Goal: Contribute content

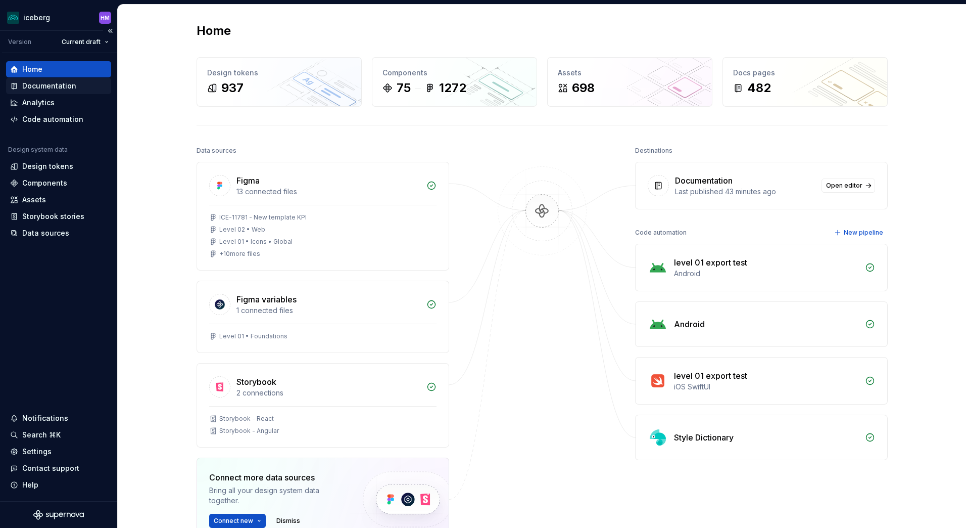
click at [27, 90] on div "Documentation" at bounding box center [49, 86] width 54 height 10
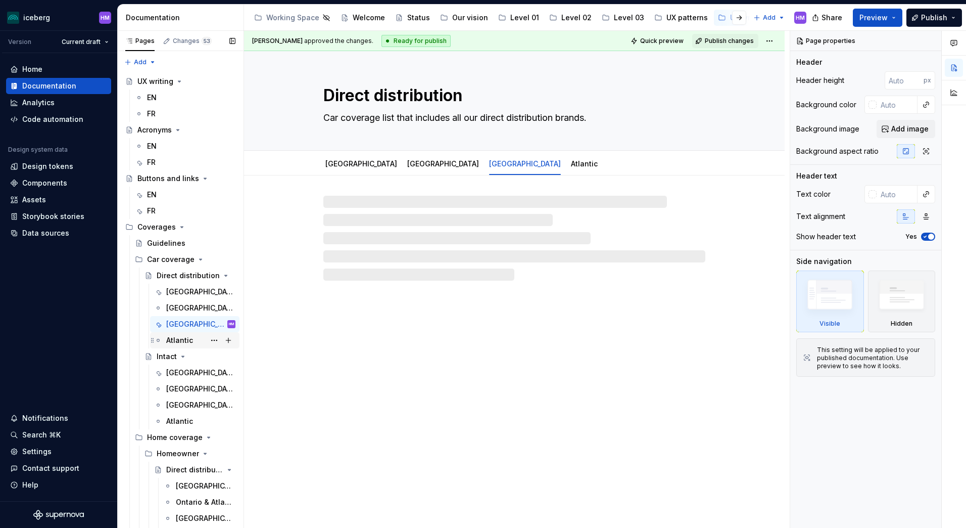
click at [175, 337] on div "Atlantic" at bounding box center [179, 340] width 27 height 10
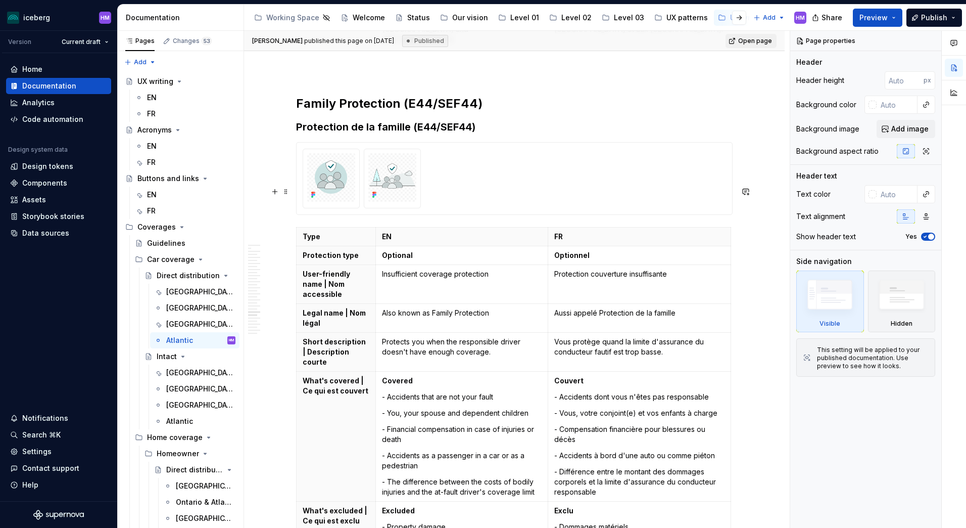
scroll to position [5458, 0]
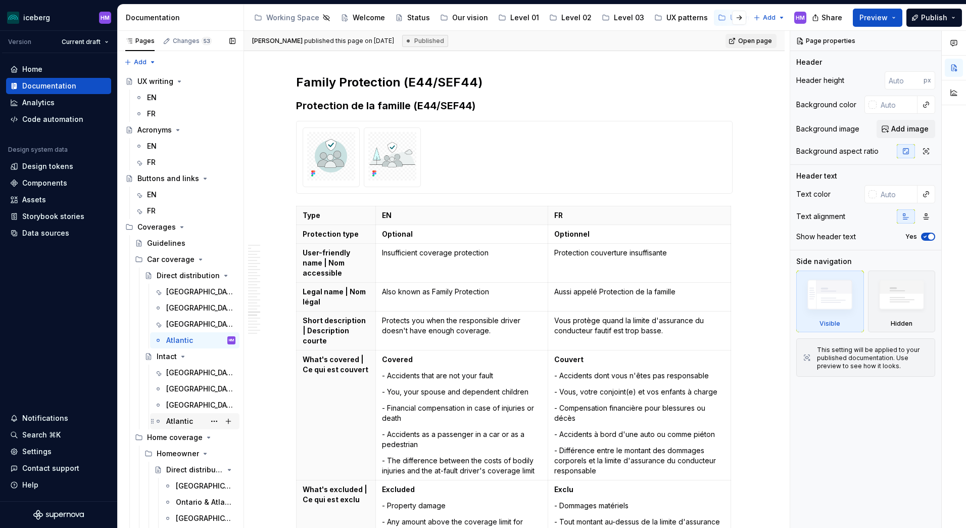
click at [179, 420] on div "Atlantic" at bounding box center [179, 421] width 27 height 10
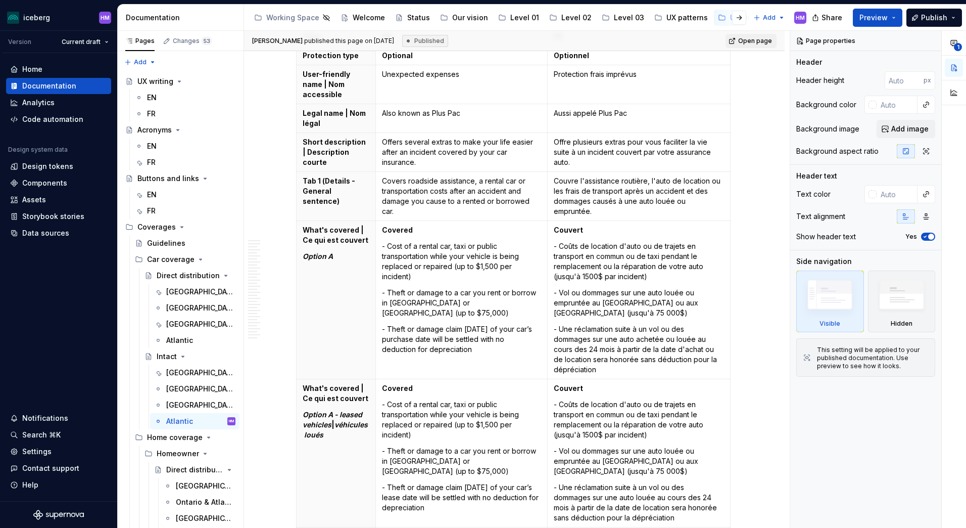
scroll to position [4549, 0]
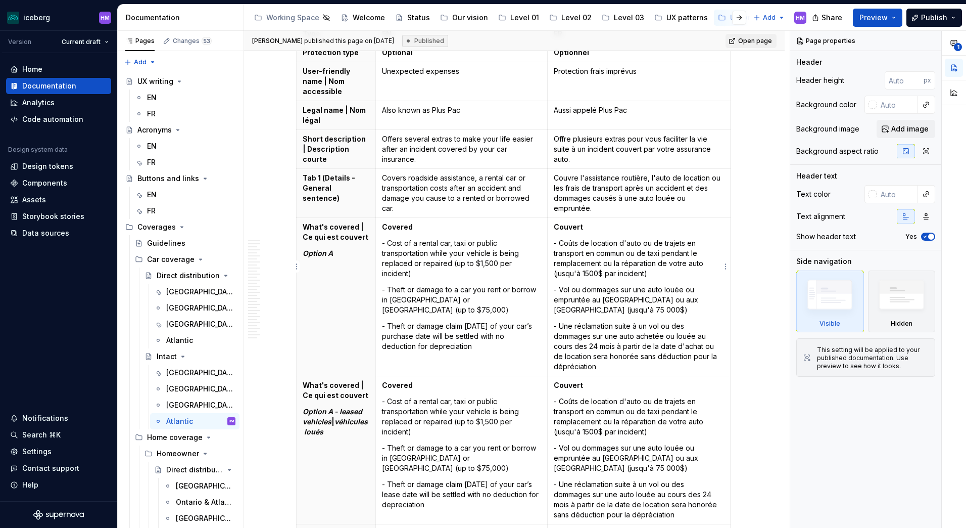
type textarea "*"
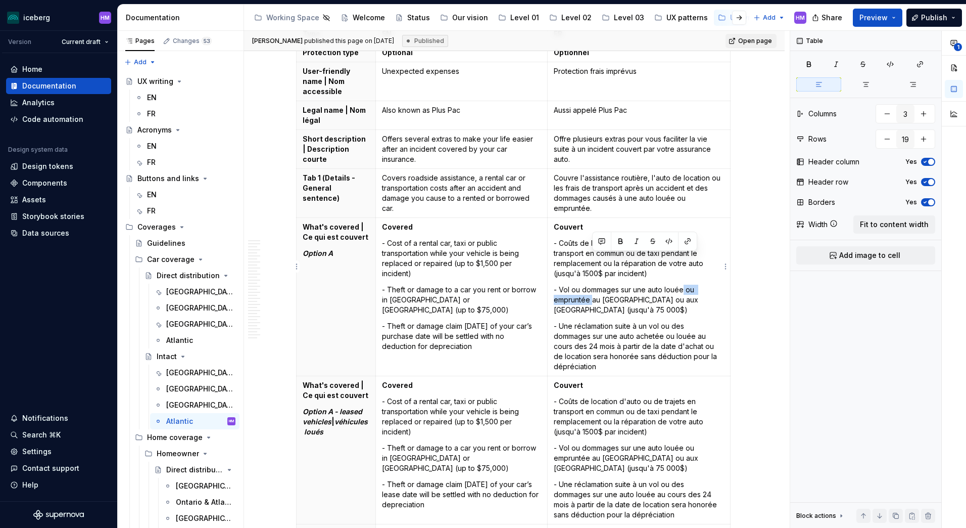
drag, startPoint x: 682, startPoint y: 260, endPoint x: 593, endPoint y: 271, distance: 90.2
click at [593, 285] on p "- Vol ou dommages sur une auto louée ou empruntée au [GEOGRAPHIC_DATA] ou aux […" at bounding box center [639, 300] width 170 height 30
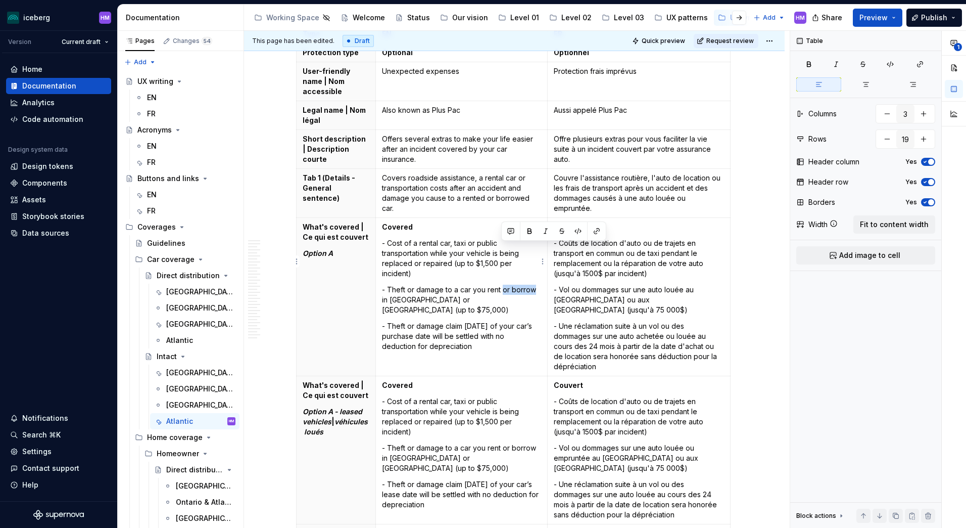
drag, startPoint x: 500, startPoint y: 248, endPoint x: 534, endPoint y: 249, distance: 33.4
click at [534, 285] on p "- Theft or damage to a car you rent or borrow in [GEOGRAPHIC_DATA] or [GEOGRAPH…" at bounding box center [461, 300] width 159 height 30
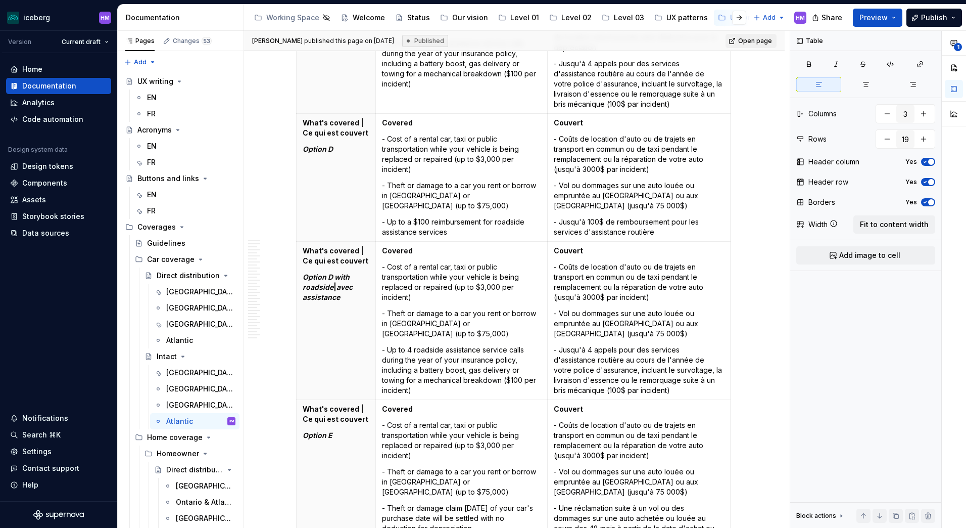
scroll to position [5964, 0]
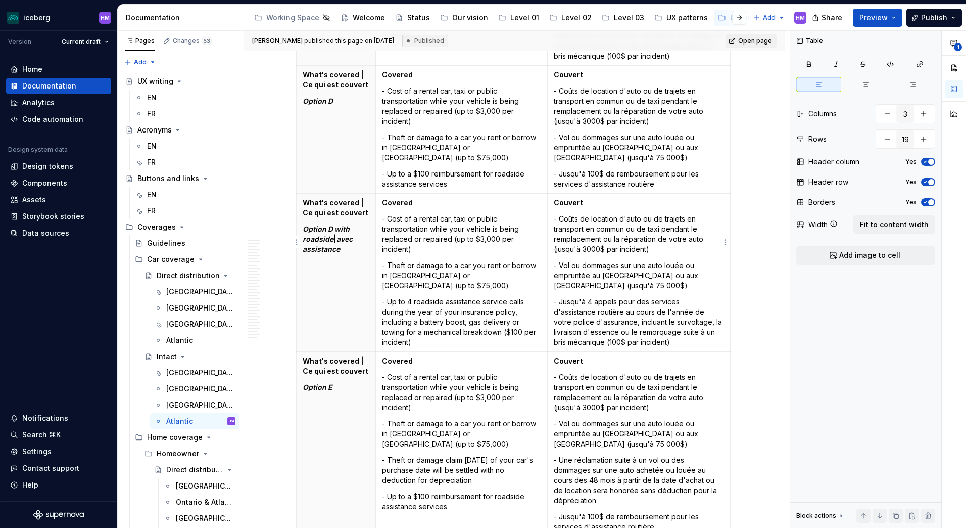
click at [611, 260] on p "- Vol ou dommages sur une auto louée ou empruntée au [GEOGRAPHIC_DATA] ou aux […" at bounding box center [639, 275] width 170 height 30
drag, startPoint x: 684, startPoint y: 235, endPoint x: 593, endPoint y: 246, distance: 91.6
click at [593, 260] on p "- Vol ou dommages sur une auto louée ou empruntée au [GEOGRAPHIC_DATA] ou aux […" at bounding box center [639, 275] width 170 height 30
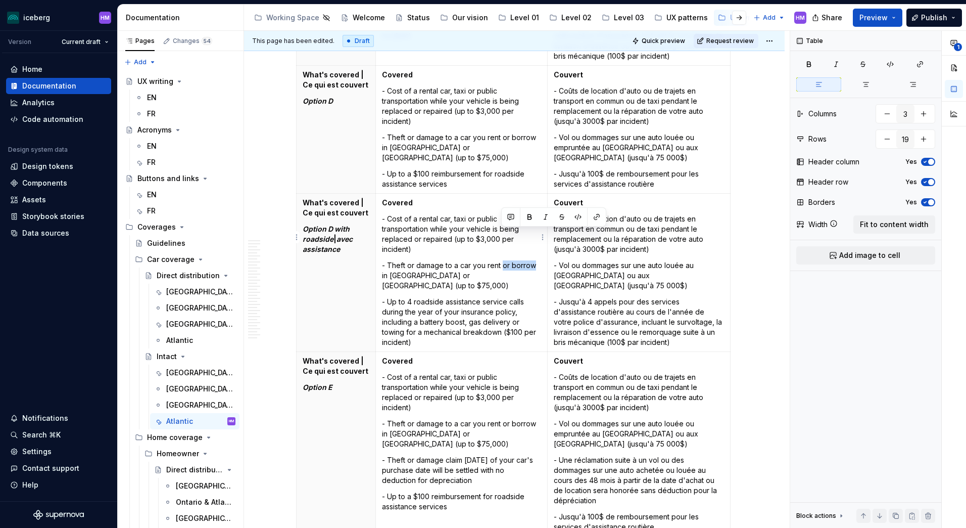
drag, startPoint x: 502, startPoint y: 233, endPoint x: 532, endPoint y: 235, distance: 29.8
click at [532, 260] on p "- Theft or damage to a car you rent or borrow in [GEOGRAPHIC_DATA] or [GEOGRAPH…" at bounding box center [461, 275] width 159 height 30
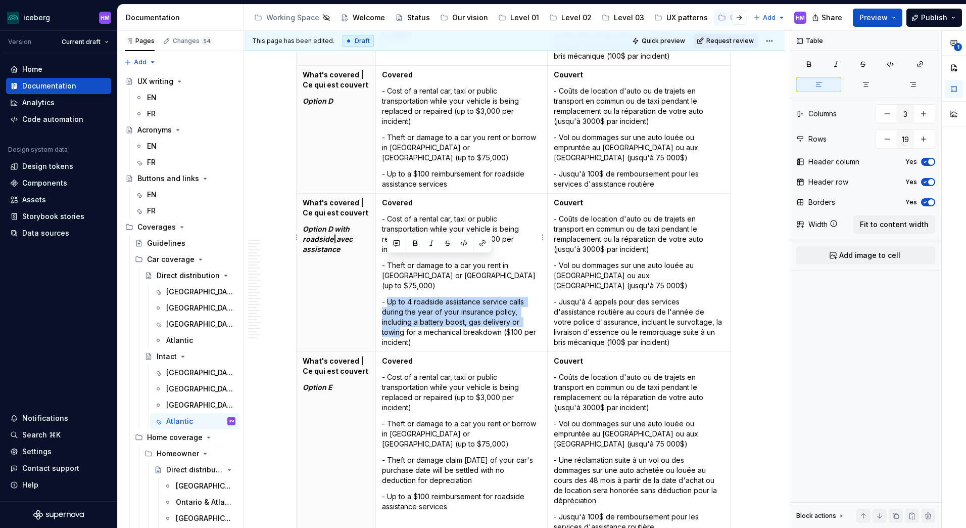
drag, startPoint x: 387, startPoint y: 260, endPoint x: 399, endPoint y: 289, distance: 31.5
click at [399, 297] on p "- Up to 4 roadside assistance service calls during the year of your insurance p…" at bounding box center [461, 322] width 159 height 51
click at [416, 297] on p "- Up to 4 roadside assistance service calls during the year of your insurance p…" at bounding box center [461, 322] width 159 height 51
drag, startPoint x: 414, startPoint y: 303, endPoint x: 388, endPoint y: 263, distance: 47.8
click at [388, 297] on p "- Up to 4 roadside assistance service calls during the year of your insurance p…" at bounding box center [461, 322] width 159 height 51
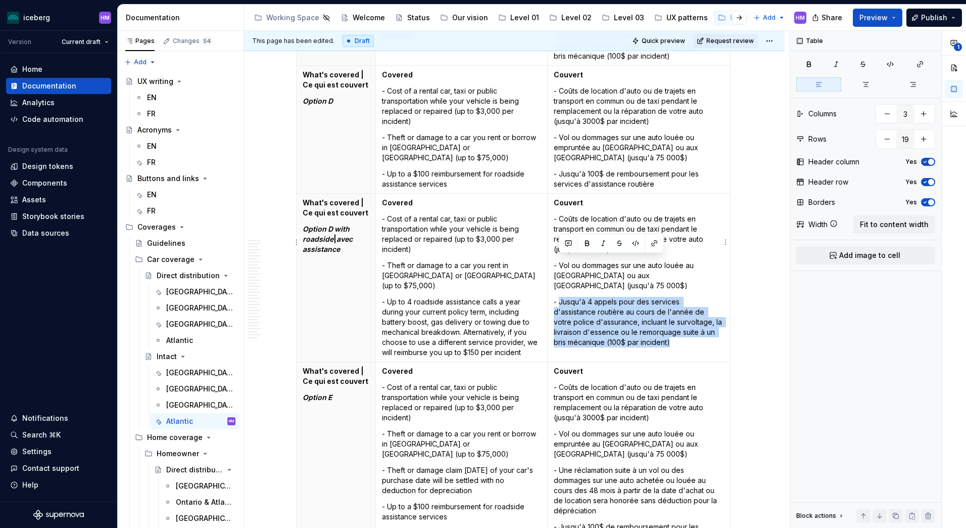
drag, startPoint x: 689, startPoint y: 302, endPoint x: 561, endPoint y: 262, distance: 134.4
click at [561, 297] on p "- Jusqu'à 4 appels pour des services d'assistance routière au cours de l'année …" at bounding box center [639, 322] width 170 height 51
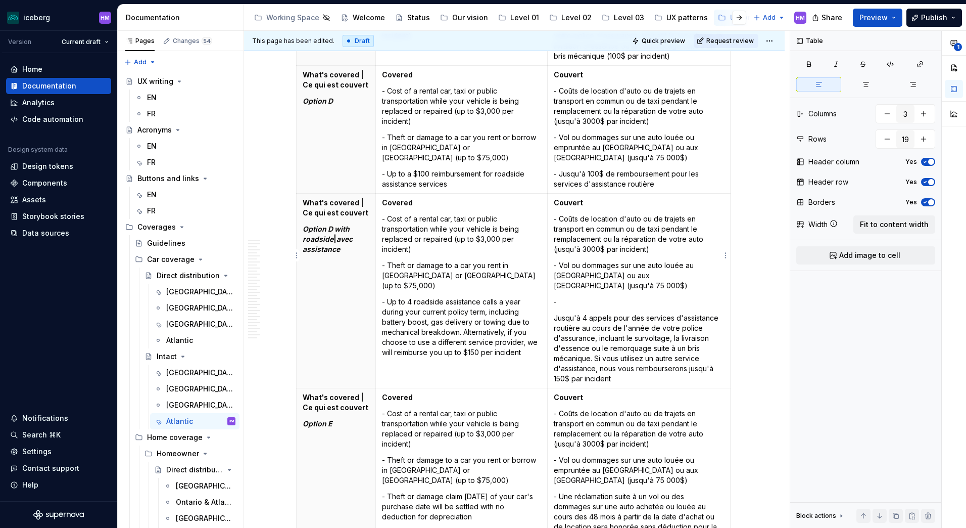
click at [565, 297] on p "-" at bounding box center [639, 302] width 170 height 10
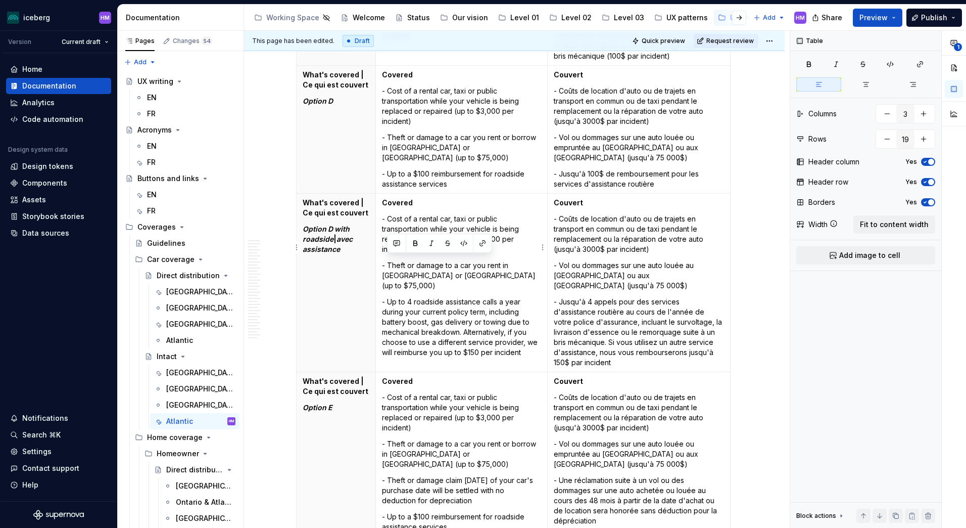
drag, startPoint x: 524, startPoint y: 313, endPoint x: 389, endPoint y: 257, distance: 145.7
click at [389, 297] on p "- Up to 4 roadside assistance calls a year during your current policy term, inc…" at bounding box center [461, 327] width 159 height 61
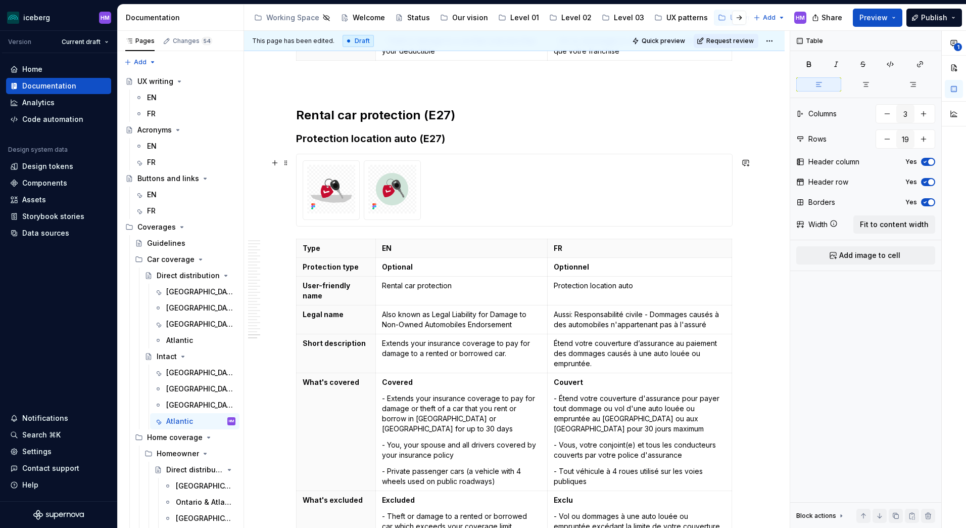
scroll to position [10858, 0]
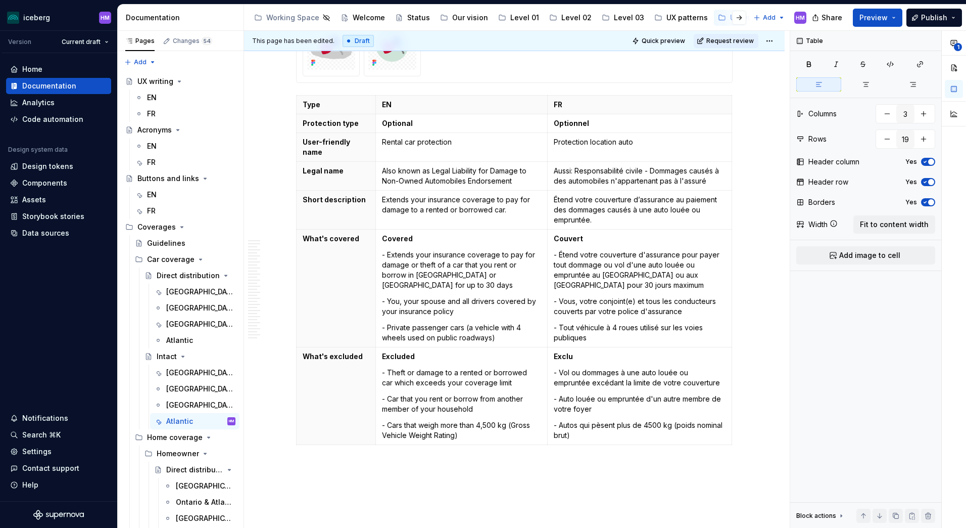
type textarea "*"
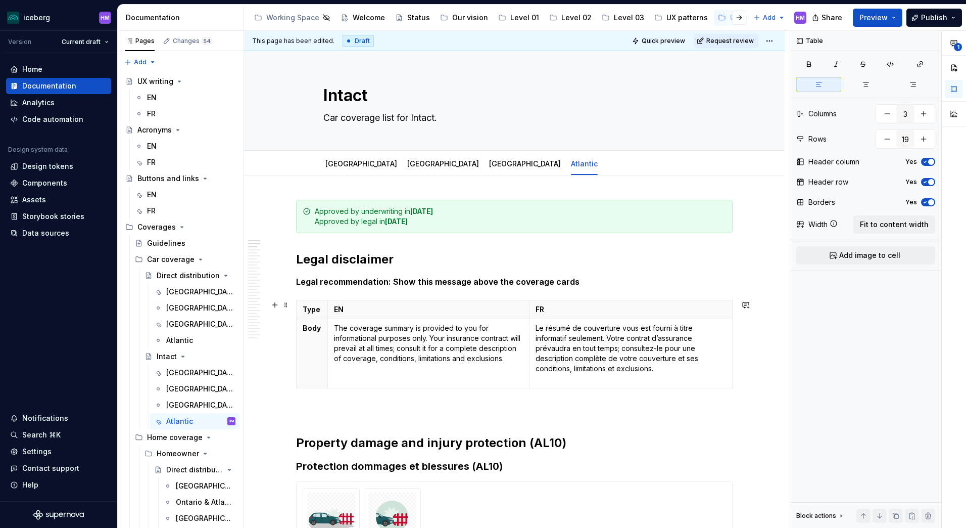
scroll to position [404, 0]
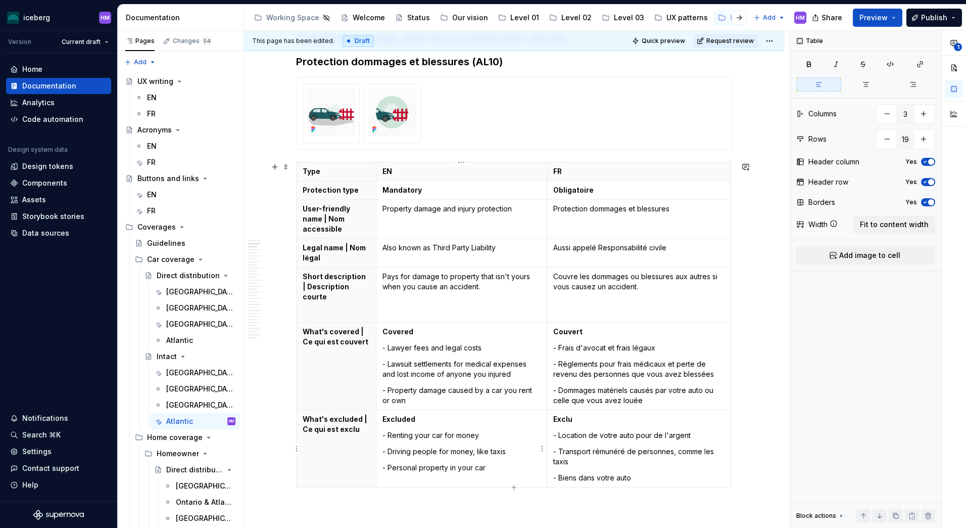
type input "7"
click at [415, 436] on p "- Renting your car for money" at bounding box center [462, 435] width 158 height 10
drag, startPoint x: 501, startPoint y: 435, endPoint x: 455, endPoint y: 436, distance: 45.5
click at [455, 436] on p "- Renting out your car for money" at bounding box center [462, 435] width 158 height 10
drag, startPoint x: 695, startPoint y: 434, endPoint x: 633, endPoint y: 433, distance: 62.2
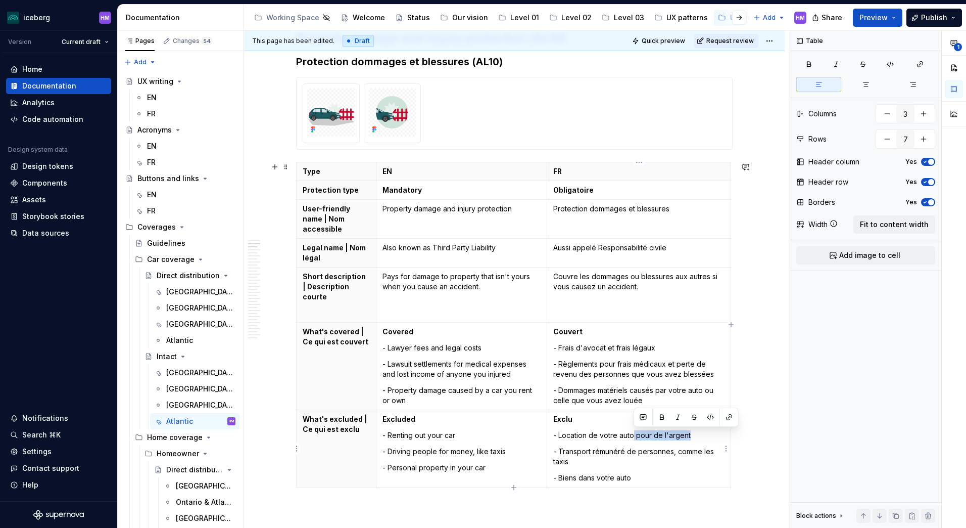
click at [633, 433] on p "- Location de votre auto pour de l'argent" at bounding box center [638, 435] width 171 height 10
click at [773, 41] on html "iceberg HM Version Current draft Home Documentation Analytics Code automation D…" at bounding box center [483, 264] width 966 height 528
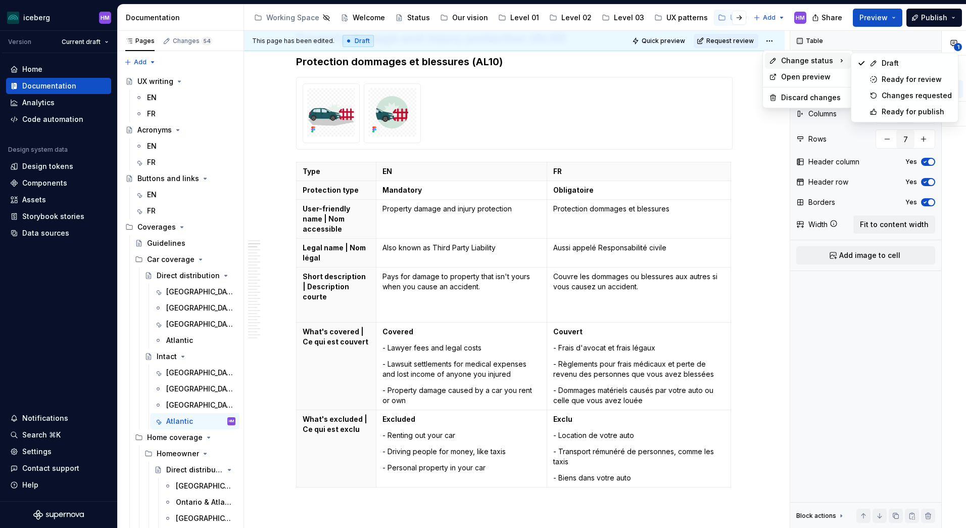
click at [822, 60] on span "Change status" at bounding box center [807, 61] width 52 height 10
click at [908, 112] on div "Ready for publish" at bounding box center [917, 112] width 70 height 10
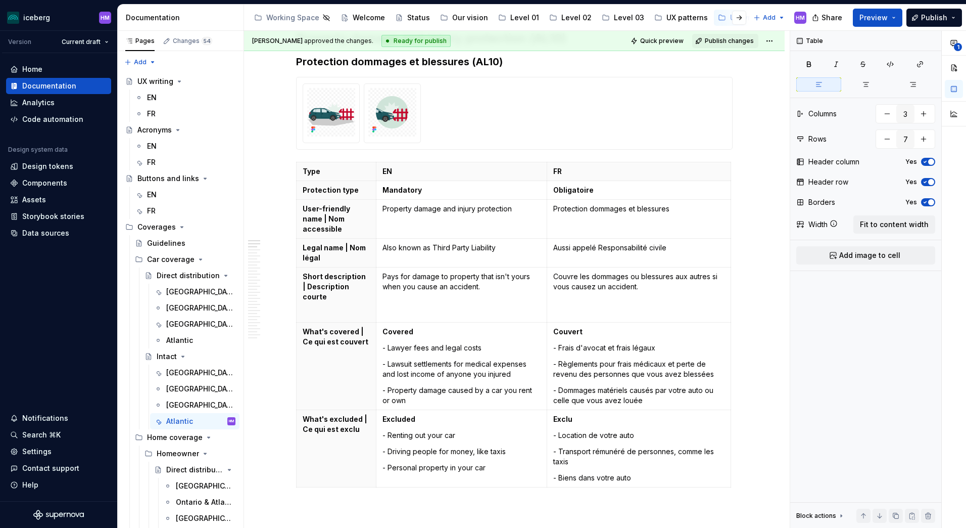
scroll to position [166, 0]
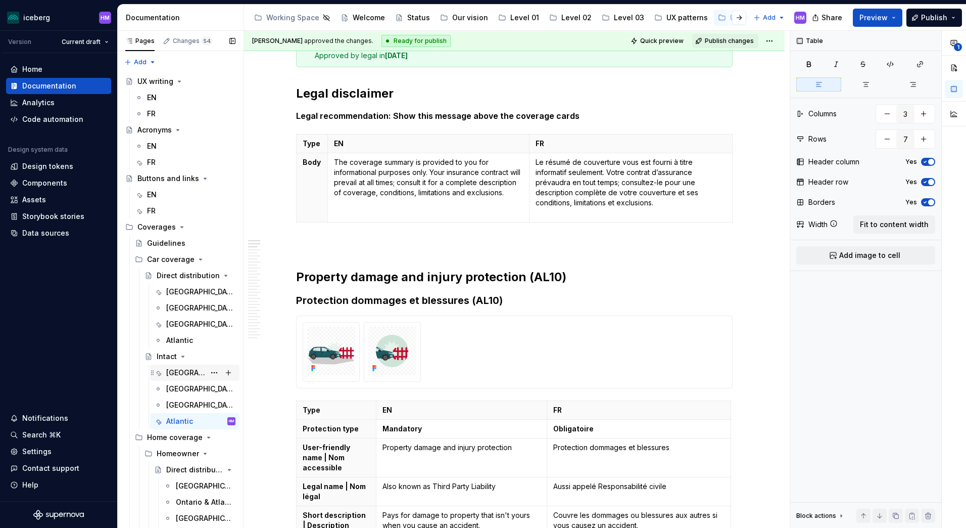
click at [178, 373] on div "[GEOGRAPHIC_DATA]" at bounding box center [185, 372] width 39 height 10
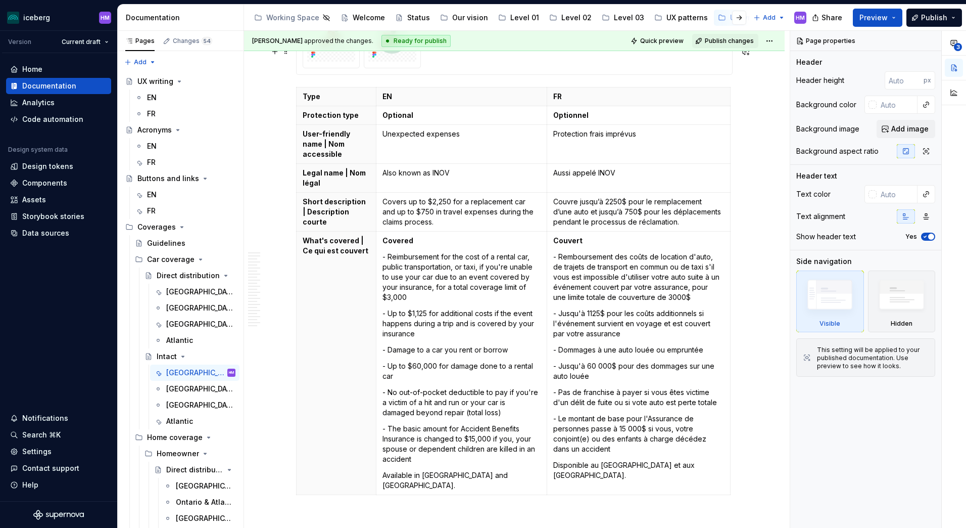
scroll to position [4094, 0]
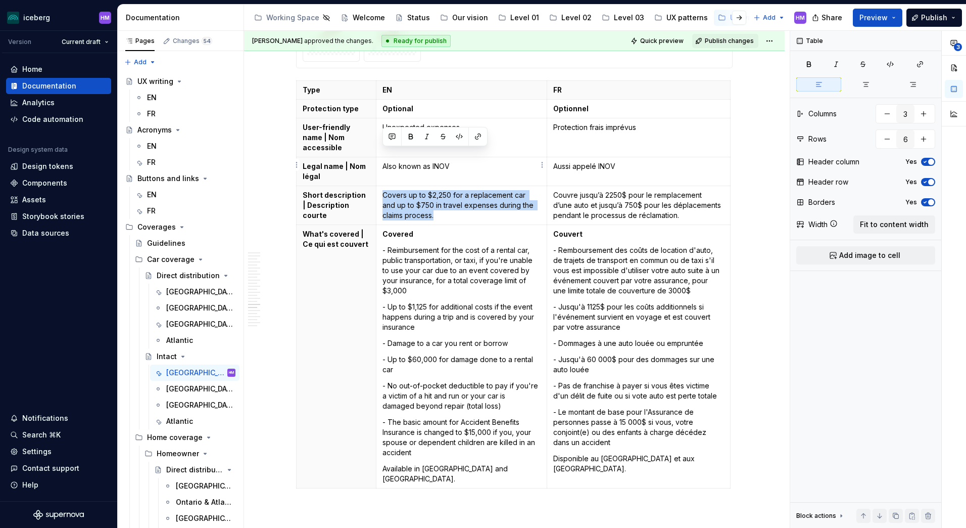
drag, startPoint x: 445, startPoint y: 171, endPoint x: 384, endPoint y: 156, distance: 63.1
click at [384, 190] on p "Covers up to $2,250 for a replacement car and up to $750 in travel expenses dur…" at bounding box center [462, 205] width 158 height 30
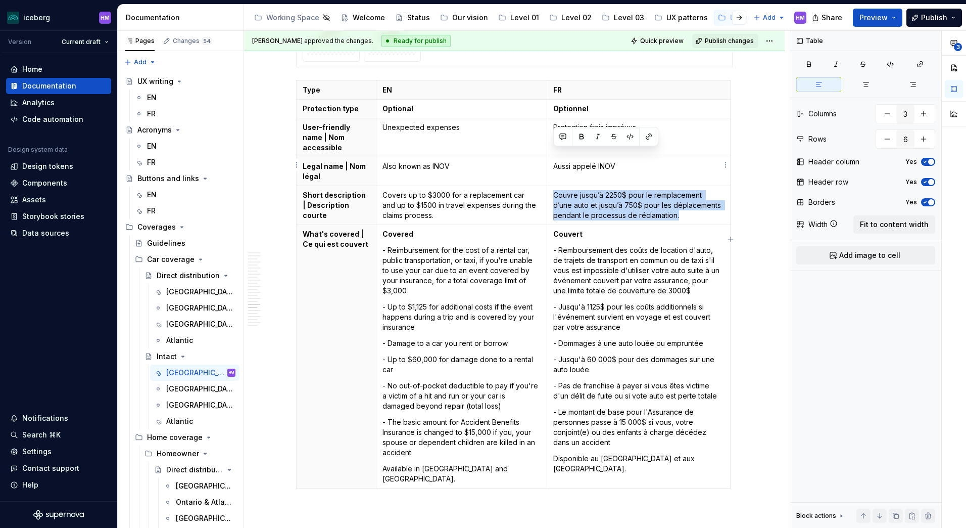
drag, startPoint x: 692, startPoint y: 175, endPoint x: 555, endPoint y: 153, distance: 138.3
click at [555, 190] on p "Couvre jusqu’à 2250$ pour le remplacement d’une auto et jusqu’à 750$ pour les d…" at bounding box center [638, 205] width 171 height 30
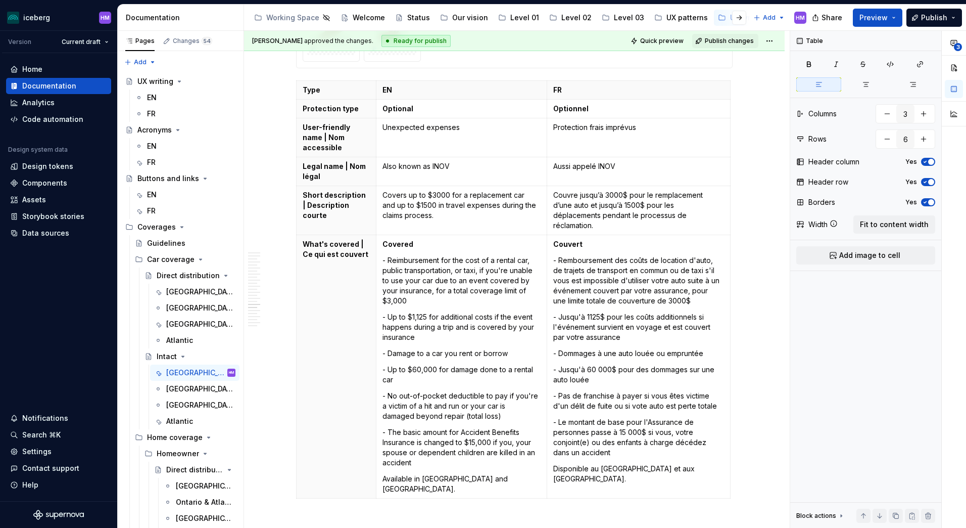
type textarea "*"
drag, startPoint x: 389, startPoint y: 221, endPoint x: 400, endPoint y: 339, distance: 118.2
click at [400, 339] on td "Covered - Reimbursement for the cost of a rental car, public transportation, or…" at bounding box center [461, 366] width 171 height 263
paste div
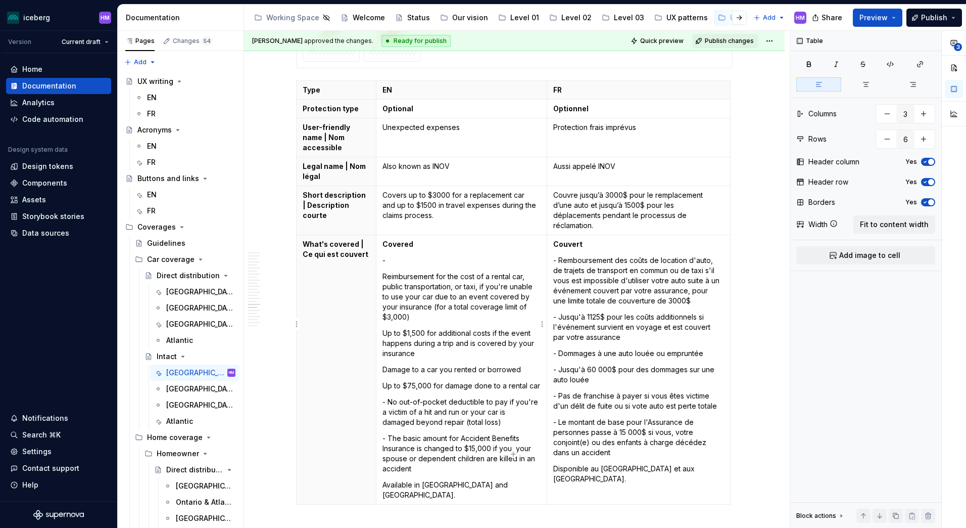
click at [381, 344] on td "Covered - Reimbursement for the cost of a rental car, public transportation, or…" at bounding box center [461, 369] width 171 height 269
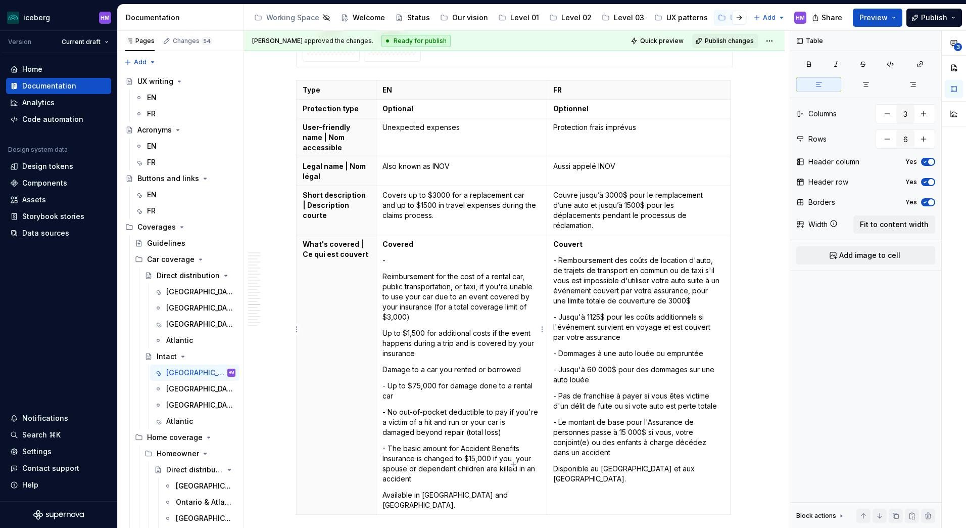
click at [382, 328] on td "Covered - Reimbursement for the cost of a rental car, public transportation, or…" at bounding box center [461, 374] width 171 height 279
click at [397, 255] on p "-" at bounding box center [462, 260] width 158 height 10
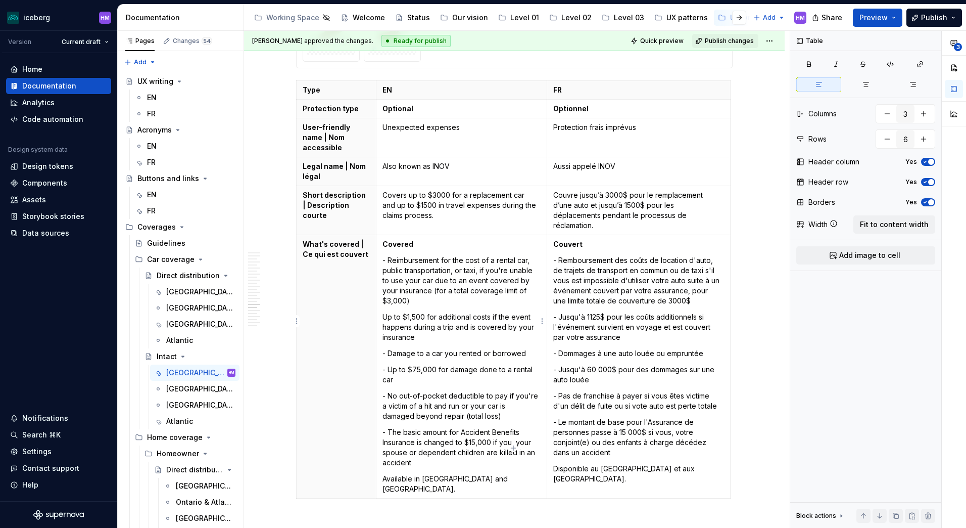
click at [383, 312] on p "Up to $1,500 for additional costs if the event happens during a trip and is cov…" at bounding box center [462, 327] width 158 height 30
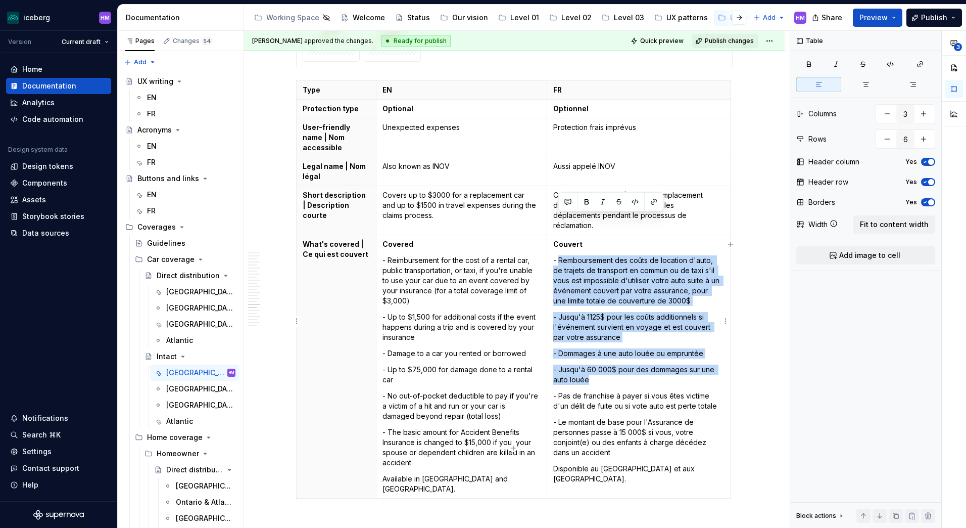
drag, startPoint x: 559, startPoint y: 220, endPoint x: 649, endPoint y: 336, distance: 146.2
click at [649, 336] on td "Couvert - Remboursement des coûts de location d'auto, de trajets de transport e…" at bounding box center [638, 366] width 183 height 263
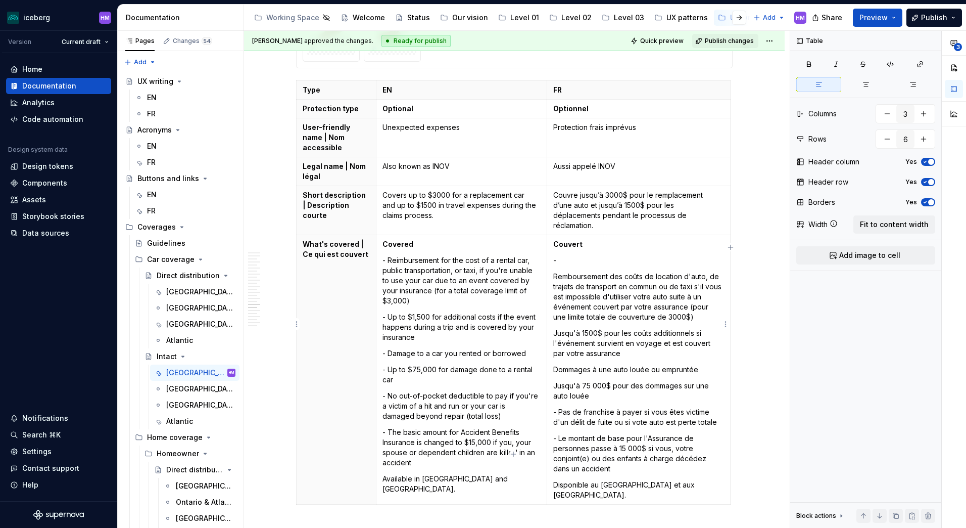
click at [553, 381] on p "Jusqu'à 75 000$ pour des dommages sur une auto louée" at bounding box center [638, 391] width 171 height 20
click at [552, 295] on td "Couvert - Remboursement des coûts de location d'auto, de trajets de transport e…" at bounding box center [638, 369] width 183 height 269
click at [554, 364] on p "Dommages à une auto louée ou empruntée" at bounding box center [638, 369] width 171 height 10
click at [565, 255] on p "-" at bounding box center [638, 260] width 171 height 10
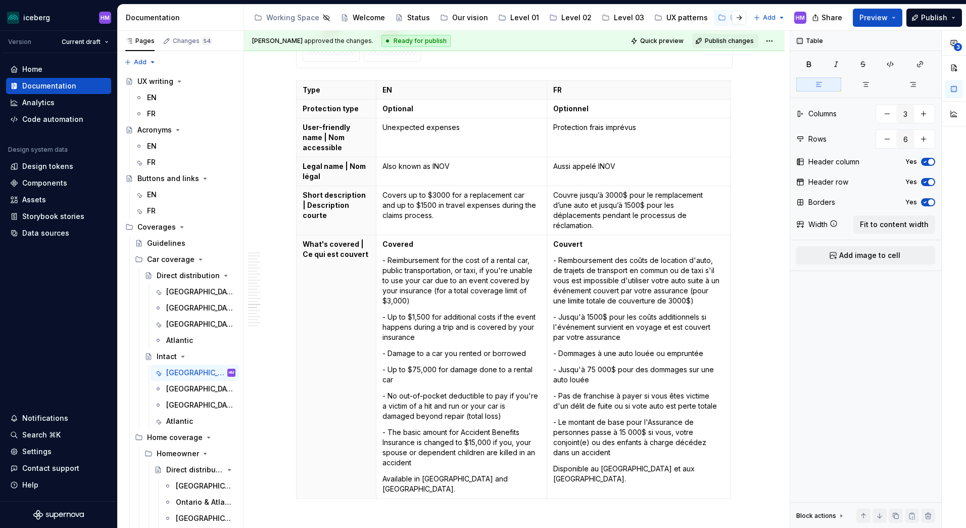
type textarea "*"
